Goal: Information Seeking & Learning: Learn about a topic

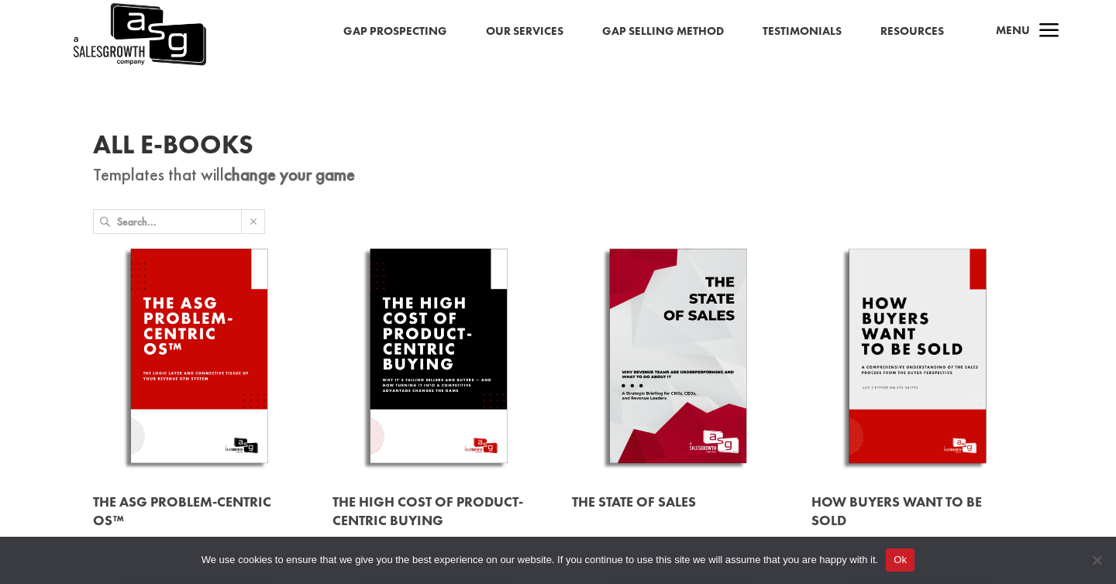
click at [907, 336] on link at bounding box center [918, 359] width 212 height 242
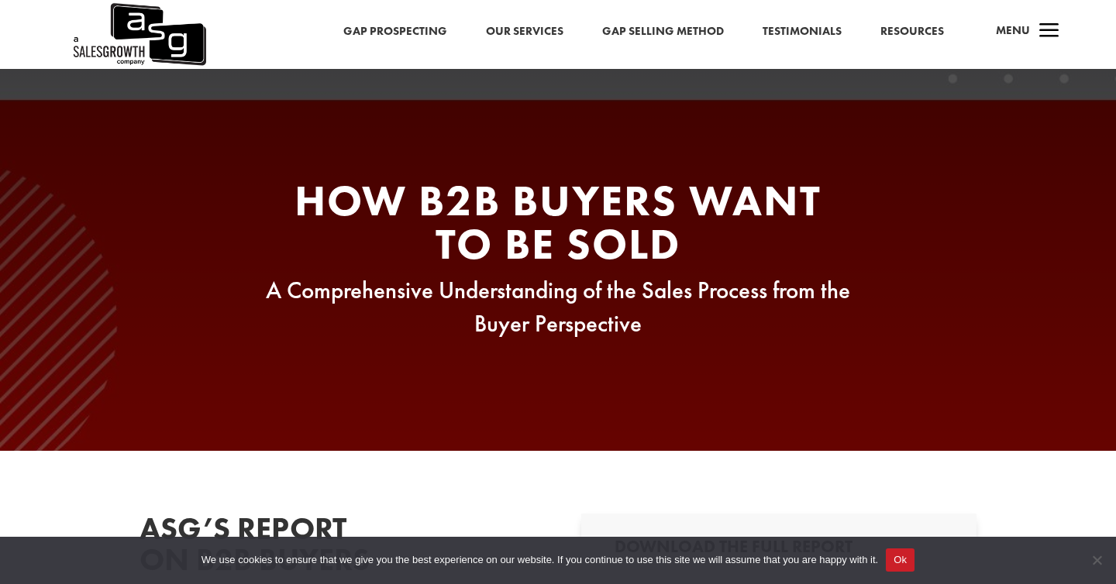
click at [401, 32] on link "Gap Prospecting" at bounding box center [395, 32] width 104 height 20
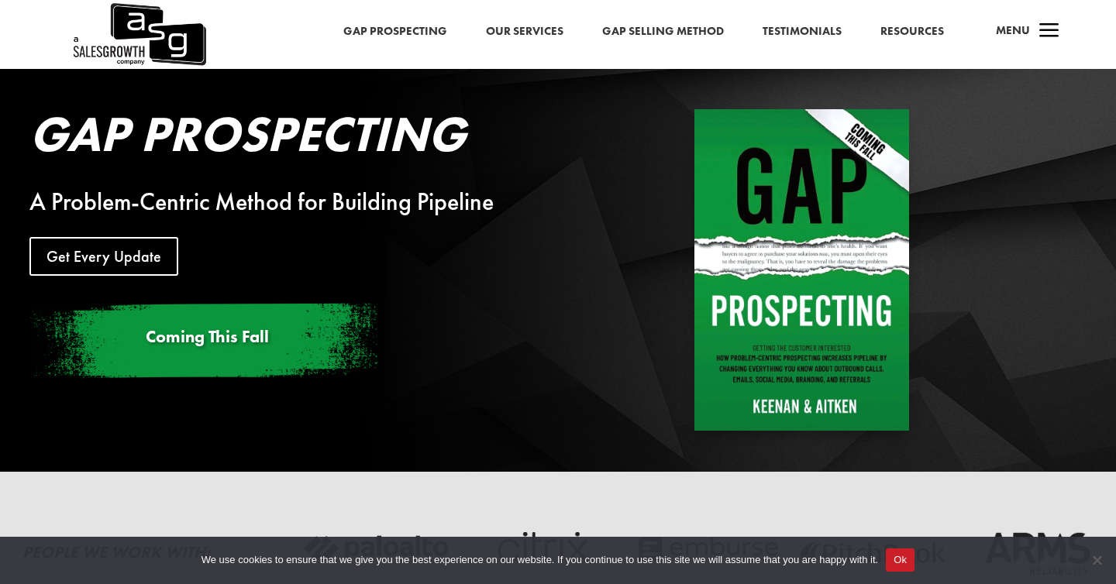
click at [384, 33] on link "Gap Prospecting" at bounding box center [395, 32] width 104 height 20
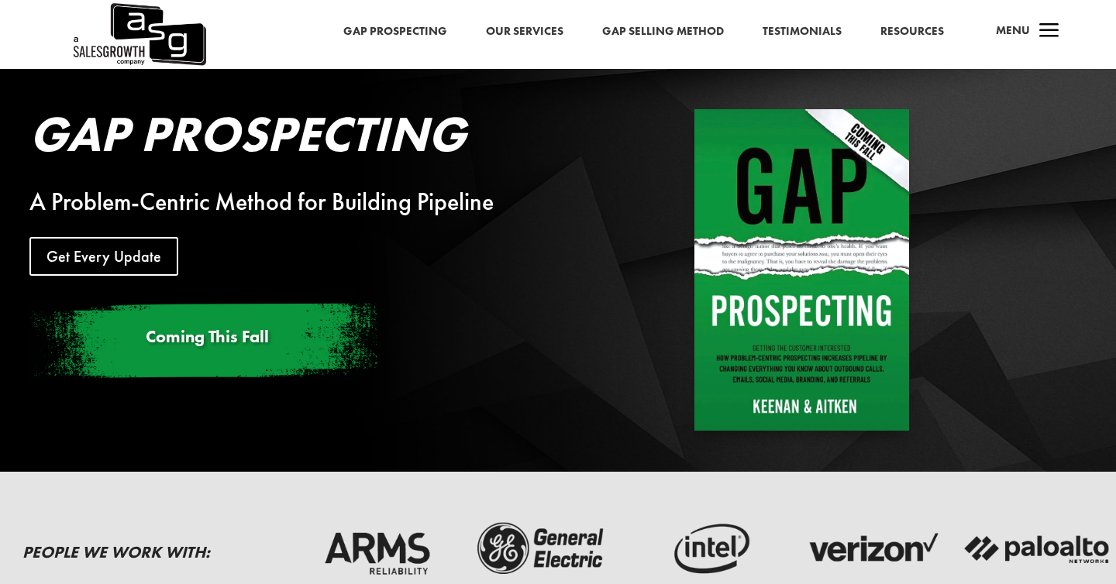
click at [706, 34] on link "Gap Selling Method" at bounding box center [663, 32] width 122 height 20
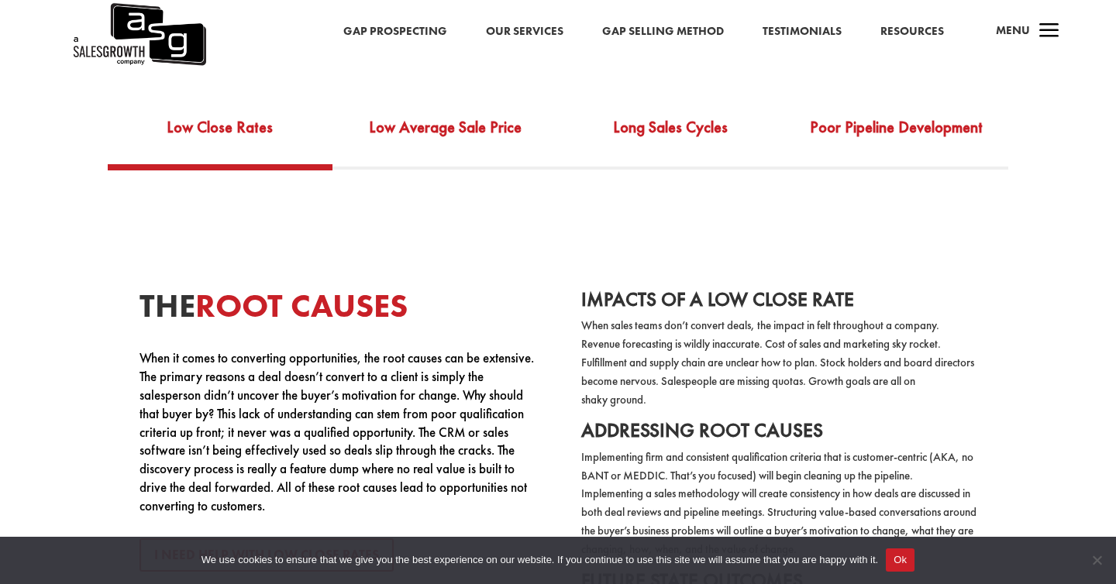
scroll to position [2848, 0]
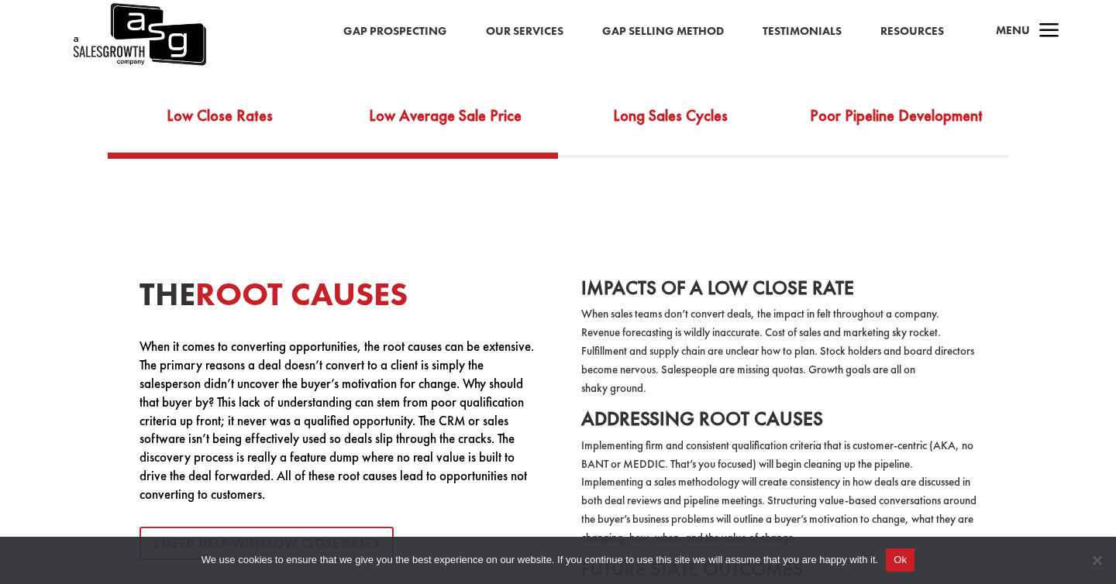
click at [457, 111] on link "Low Average Sale Price" at bounding box center [446, 125] width 226 height 53
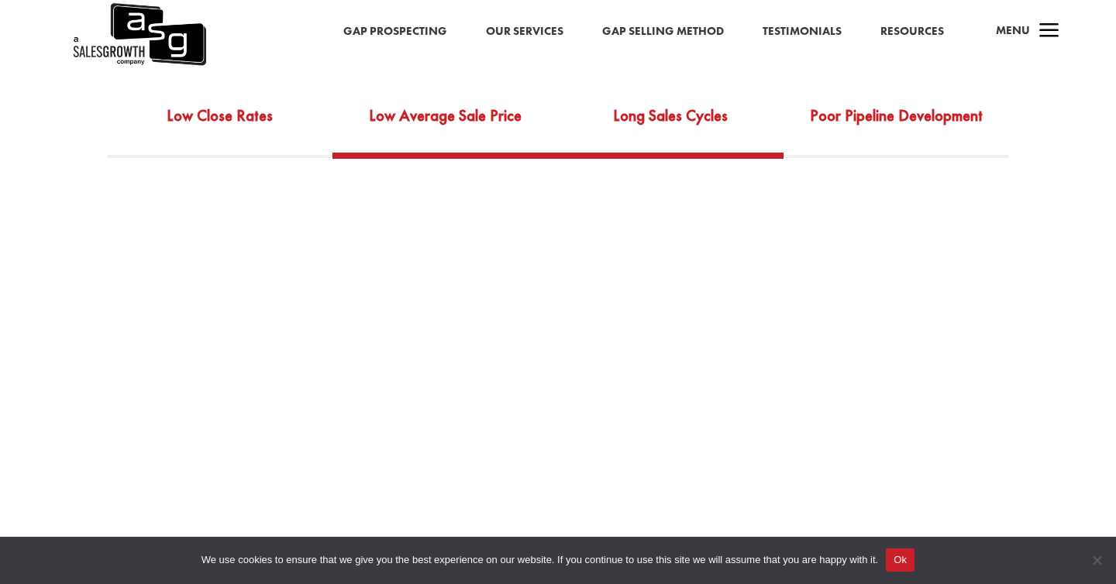
click at [617, 127] on link "Long Sales Cycles" at bounding box center [671, 125] width 226 height 53
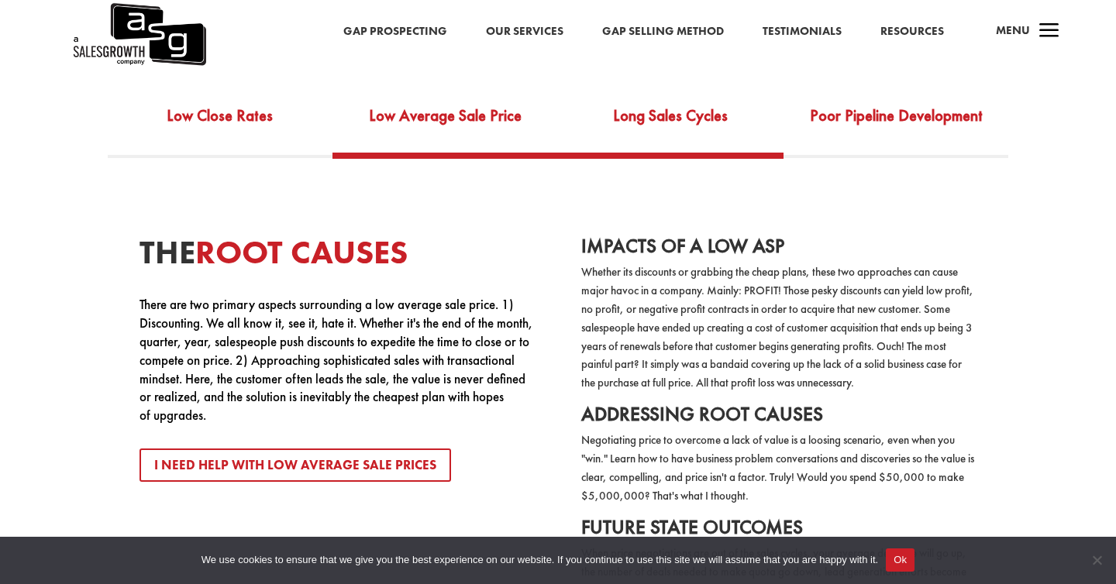
click at [681, 120] on link "Long Sales Cycles" at bounding box center [671, 125] width 226 height 53
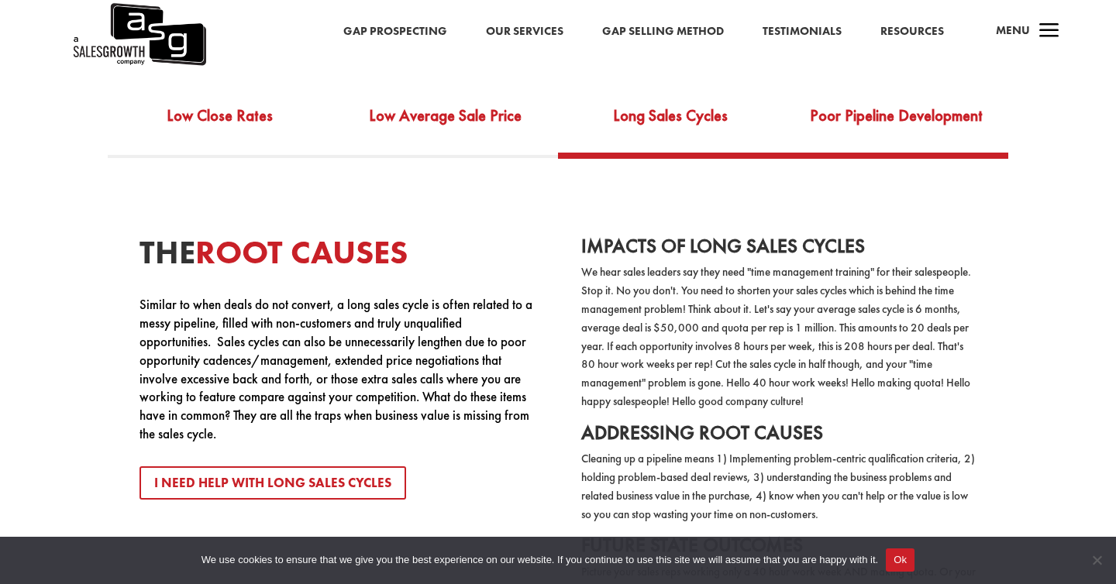
click at [824, 127] on link "Poor Pipeline Development" at bounding box center [897, 125] width 226 height 53
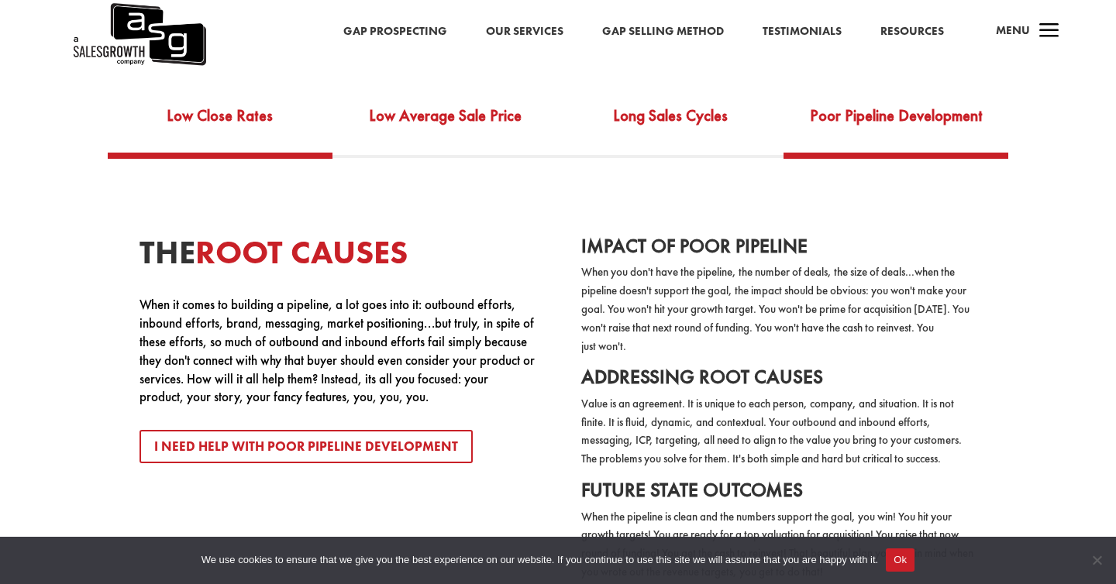
click at [251, 100] on link "Low Close Rates" at bounding box center [221, 125] width 226 height 53
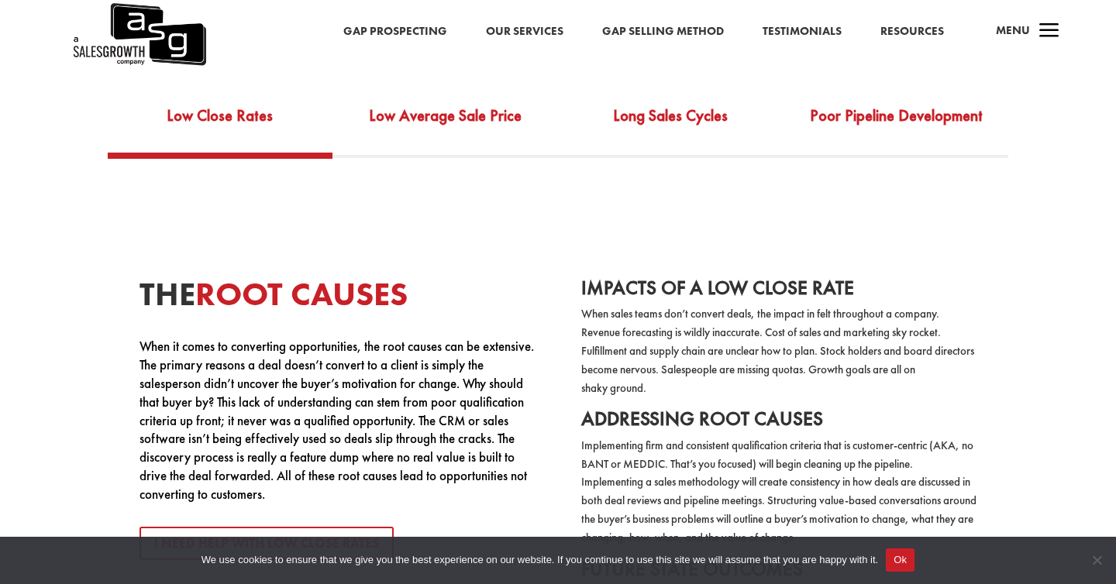
click at [919, 51] on div "Gap Prospecting Our Services Gap Selling Method Testimonials Resources a Menu" at bounding box center [558, 34] width 1116 height 69
click at [917, 35] on link "Resources" at bounding box center [913, 32] width 64 height 20
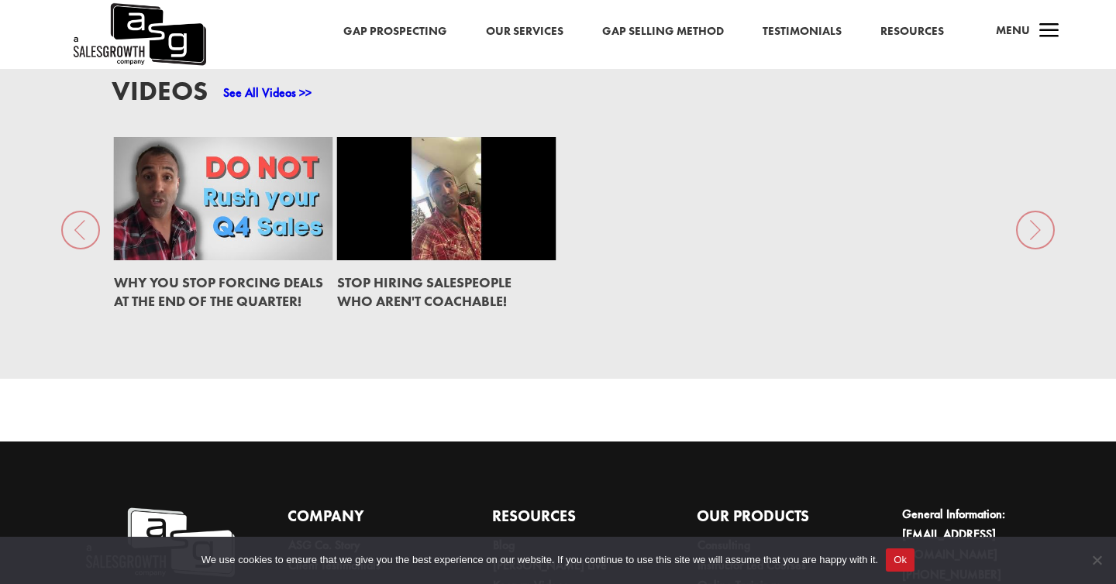
scroll to position [2274, 0]
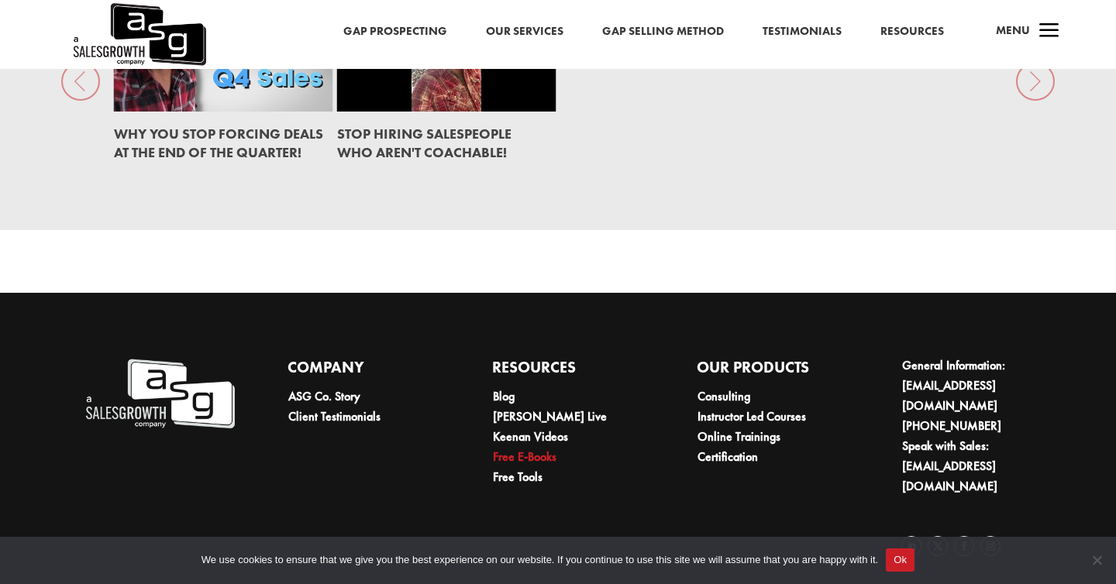
click at [548, 459] on link "Free E-Books" at bounding box center [525, 457] width 64 height 16
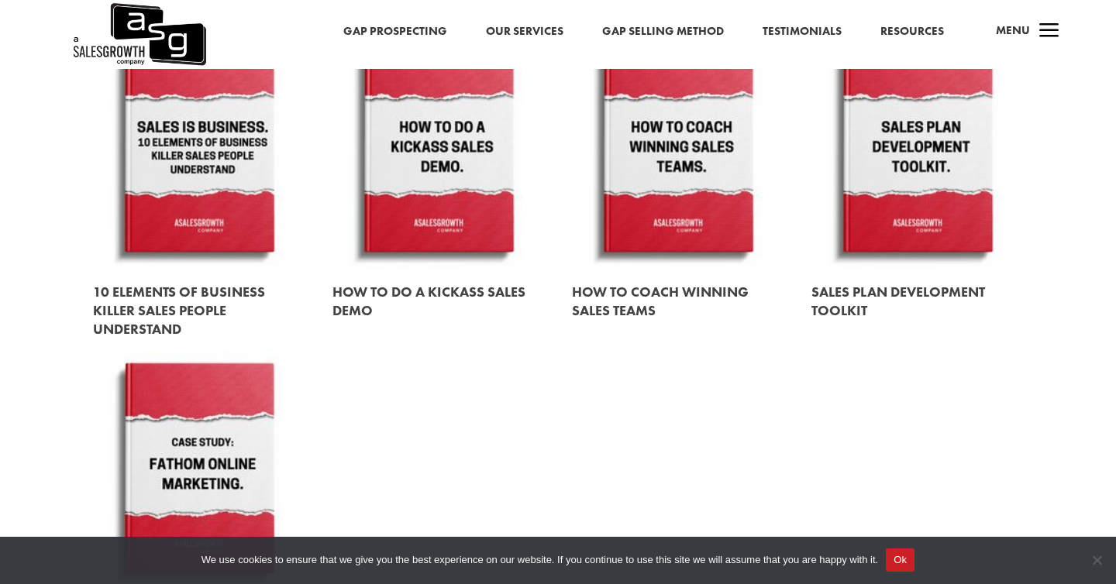
scroll to position [1807, 0]
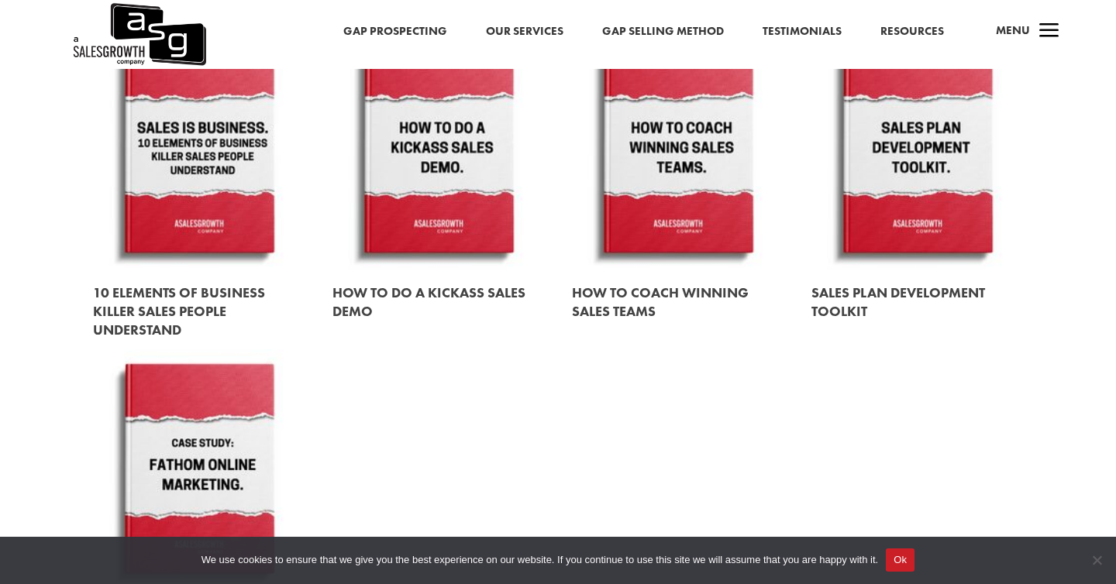
click at [468, 168] on link at bounding box center [439, 150] width 212 height 242
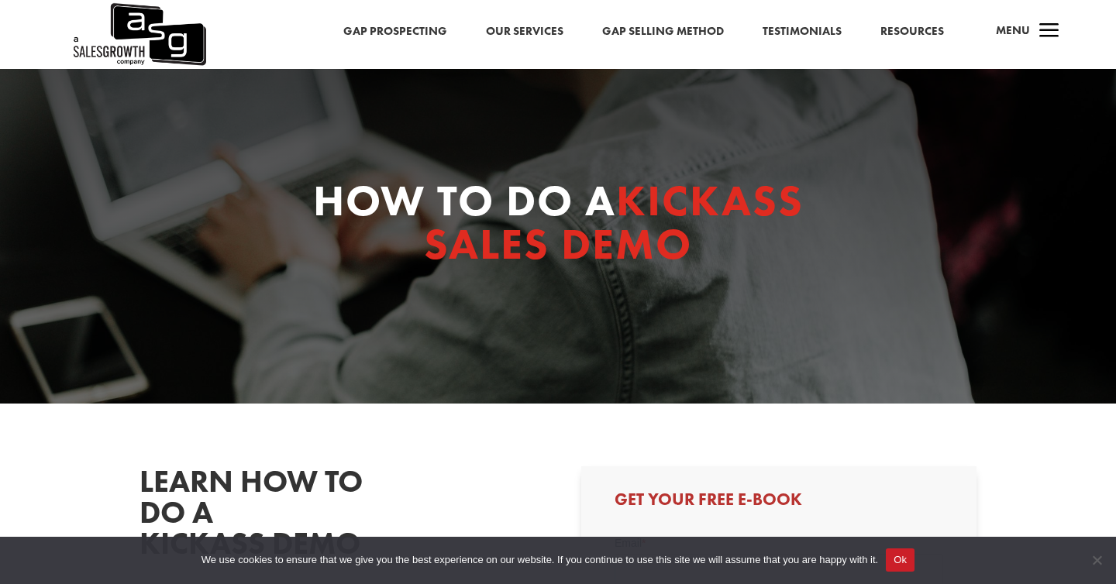
click at [671, 46] on div "Gap Prospecting Our Services Gap Selling Method Testimonials Resources a Menu" at bounding box center [558, 34] width 1116 height 69
click at [677, 35] on link "Gap Selling Method" at bounding box center [663, 32] width 122 height 20
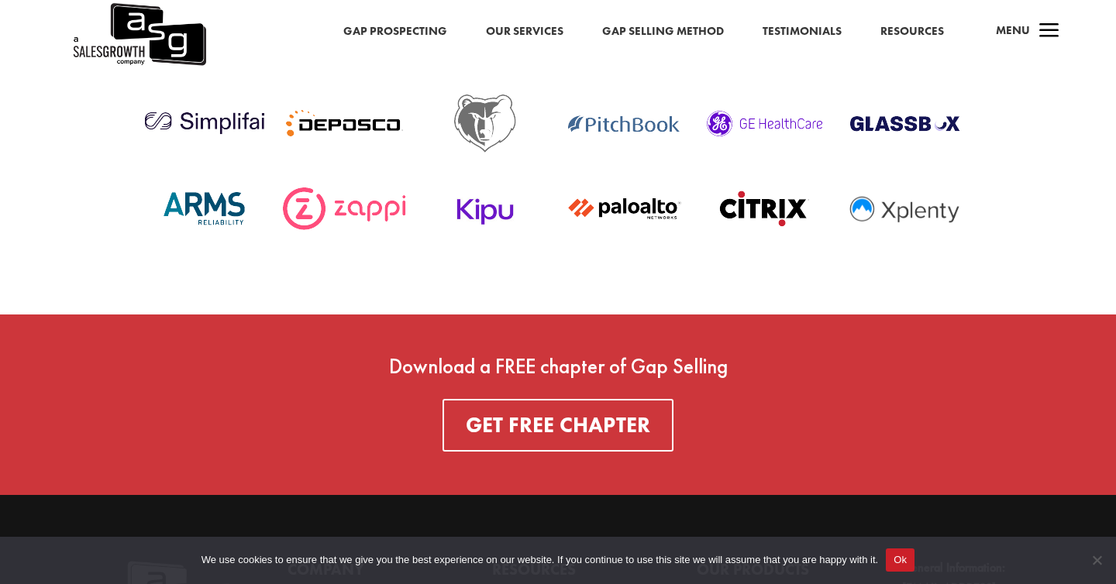
scroll to position [5510, 0]
